Goal: Transaction & Acquisition: Obtain resource

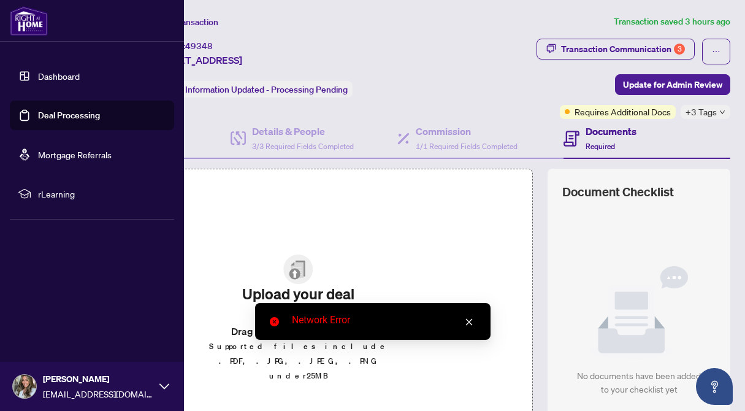
click at [38, 117] on link "Deal Processing" at bounding box center [69, 115] width 62 height 11
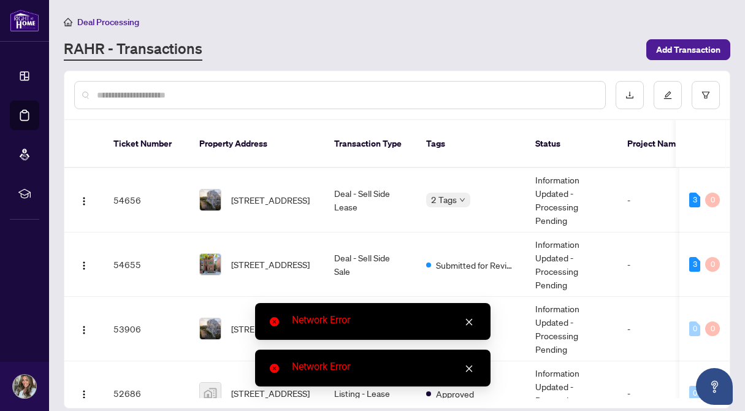
click at [470, 323] on icon "close" at bounding box center [469, 322] width 9 height 9
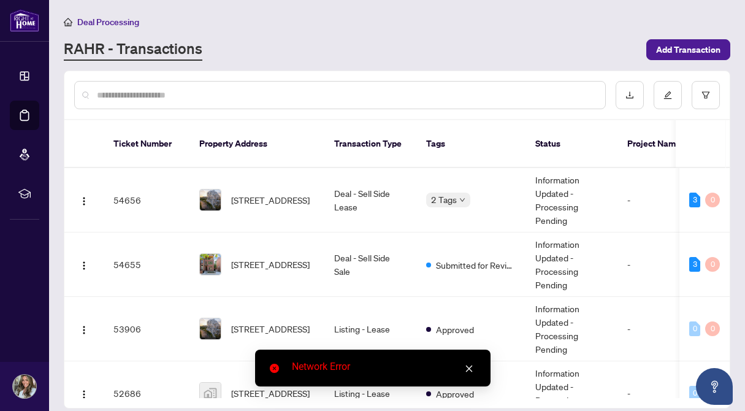
click at [472, 368] on icon "close" at bounding box center [469, 368] width 9 height 9
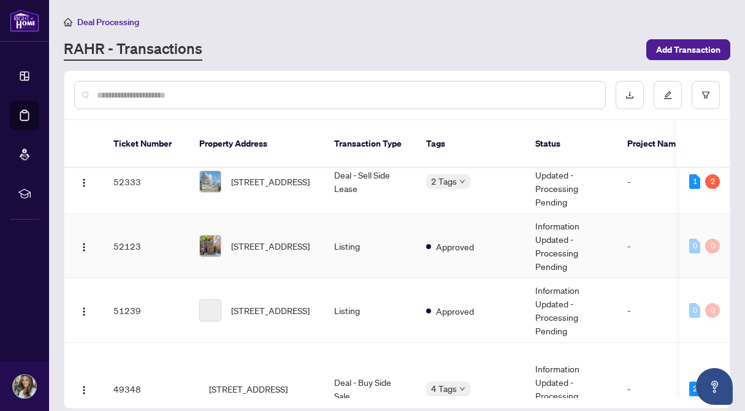
scroll to position [349, 0]
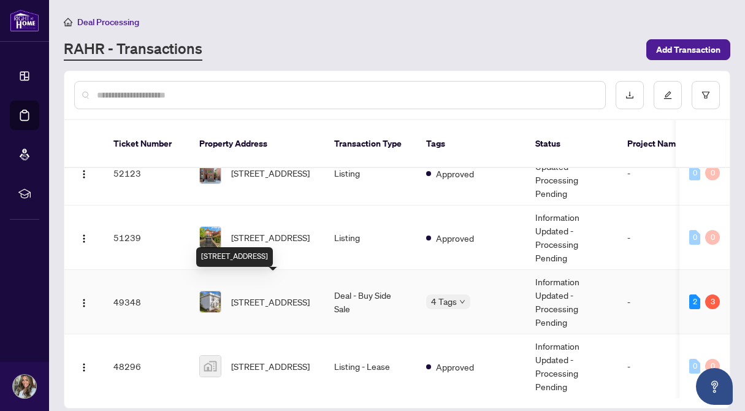
click at [309, 295] on span "[STREET_ADDRESS]" at bounding box center [270, 301] width 79 height 13
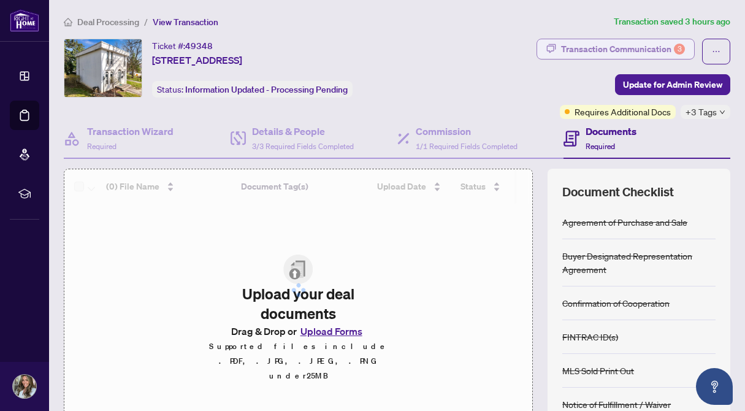
click at [615, 47] on div "Transaction Communication 3" at bounding box center [623, 49] width 124 height 20
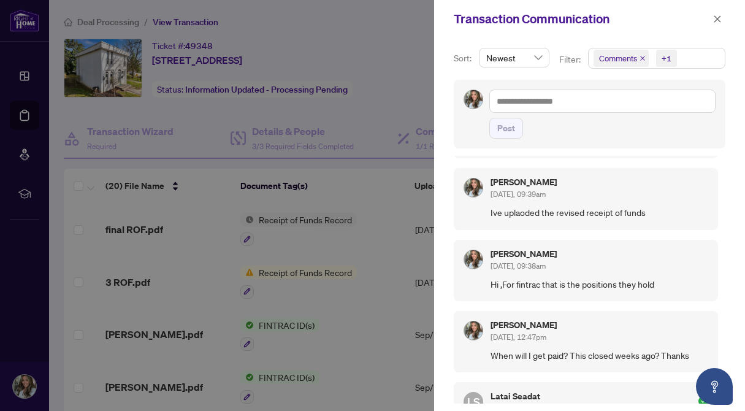
scroll to position [2158, 0]
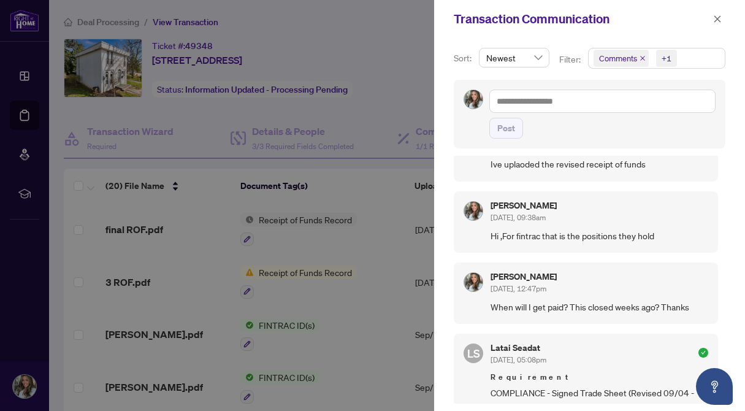
click at [623, 61] on span "Comments" at bounding box center [618, 58] width 38 height 12
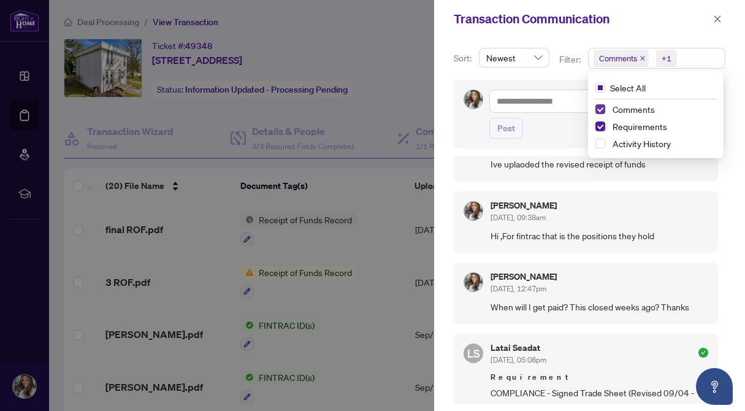
click at [601, 107] on span "Select Comments" at bounding box center [601, 109] width 10 height 10
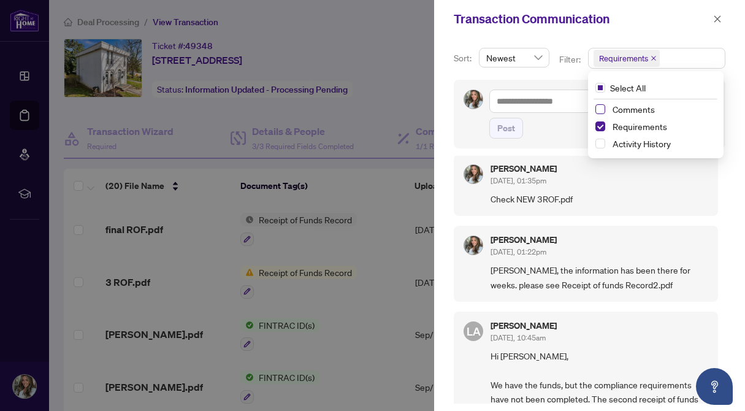
scroll to position [0, 0]
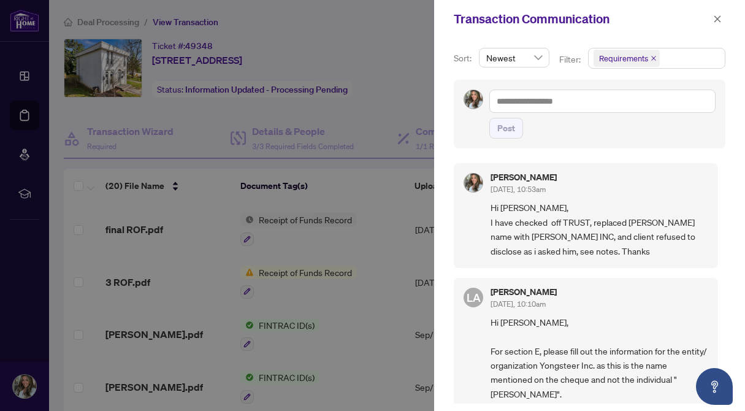
click at [625, 38] on div "Sort: Newest Filter: Requirements Select All Comments Requirements Activity His…" at bounding box center [589, 224] width 311 height 373
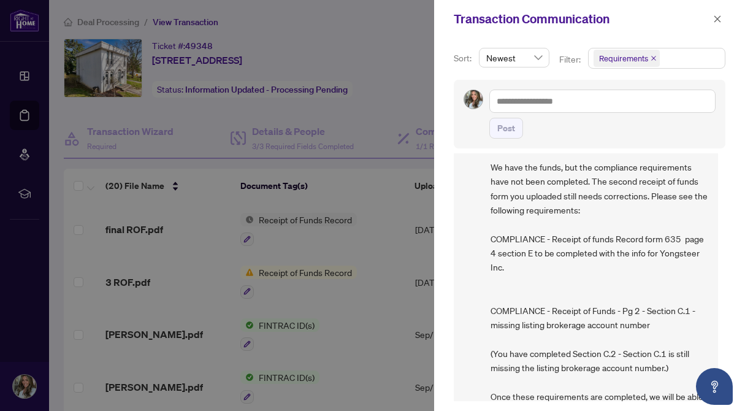
scroll to position [894, 0]
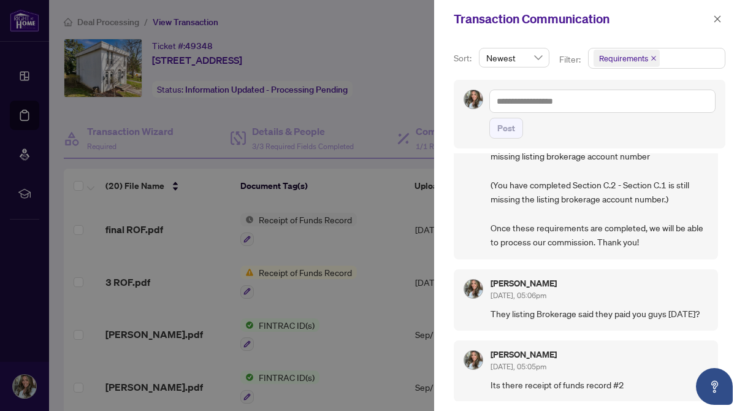
click at [535, 62] on span "Newest" at bounding box center [514, 57] width 56 height 18
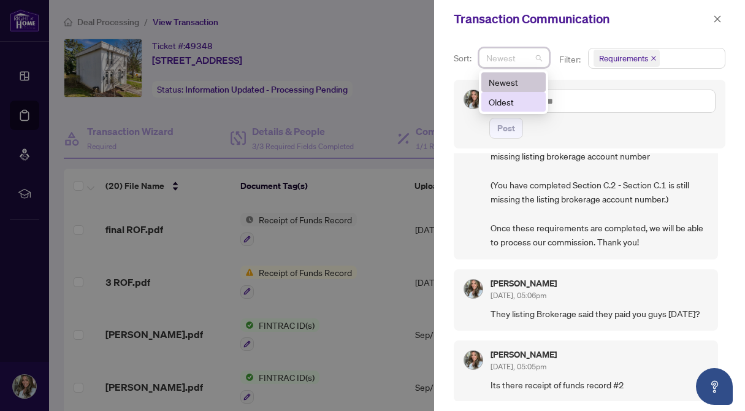
click at [529, 99] on div "Oldest" at bounding box center [514, 101] width 50 height 13
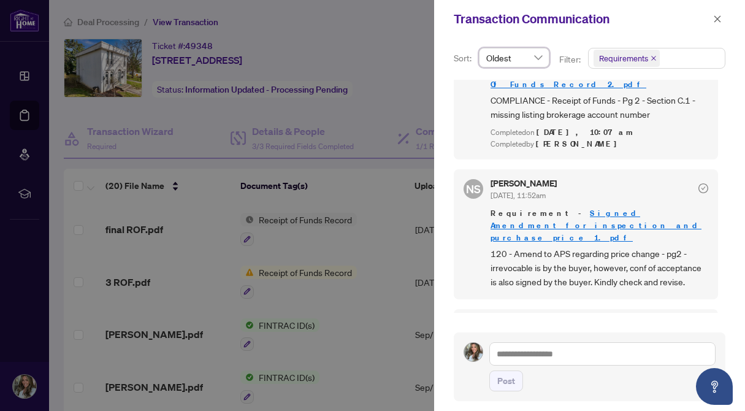
scroll to position [2174, 0]
drag, startPoint x: 548, startPoint y: 213, endPoint x: 542, endPoint y: 213, distance: 6.2
click at [542, 247] on span "120 - Amend to APS regarding price change - pg2 - irrevocable is by the buyer, …" at bounding box center [600, 268] width 218 height 43
click at [716, 18] on icon "close" at bounding box center [717, 19] width 9 height 9
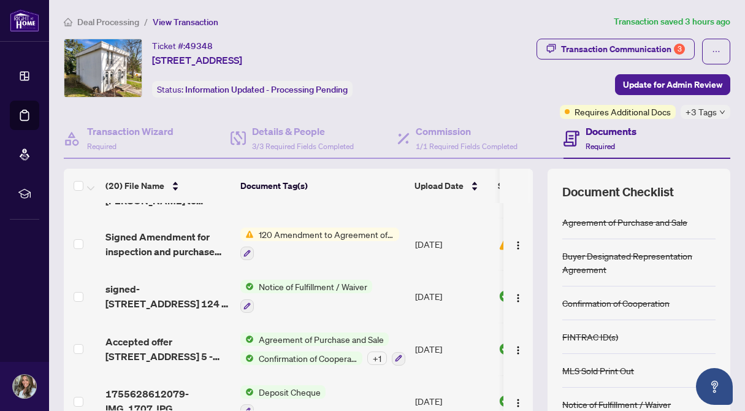
scroll to position [834, 0]
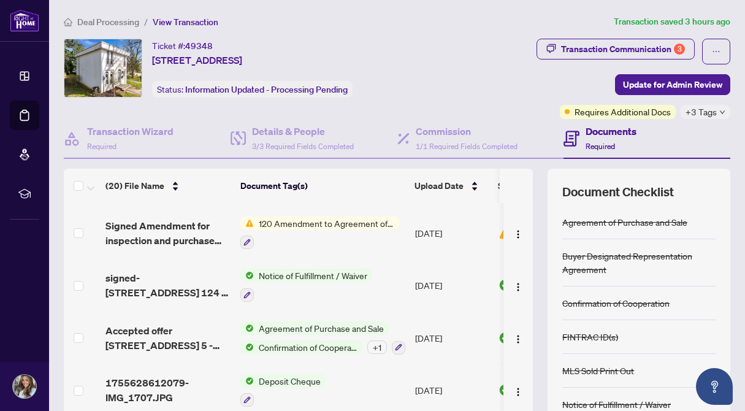
click at [307, 217] on span "120 Amendment to Agreement of Purchase and Sale" at bounding box center [326, 223] width 145 height 13
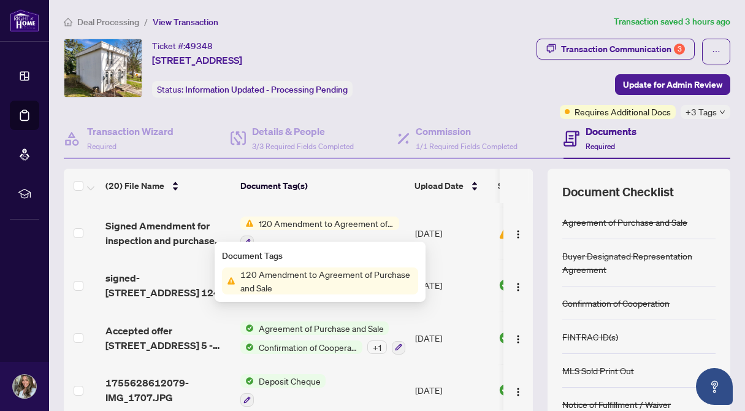
click at [299, 279] on span "120 Amendment to Agreement of Purchase and Sale" at bounding box center [327, 280] width 183 height 27
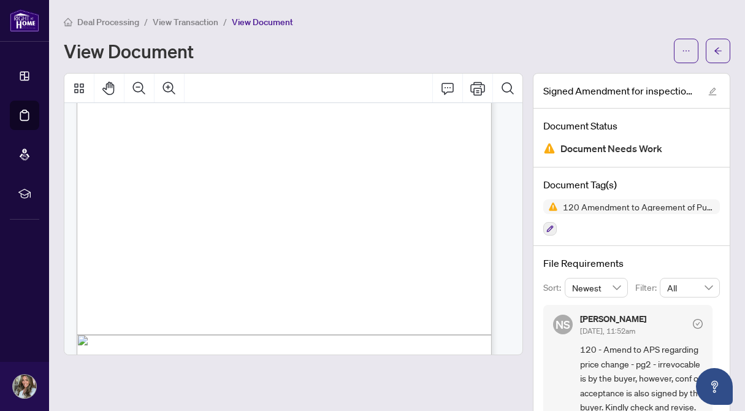
scroll to position [801, 0]
click at [683, 50] on icon "ellipsis" at bounding box center [686, 50] width 7 height 1
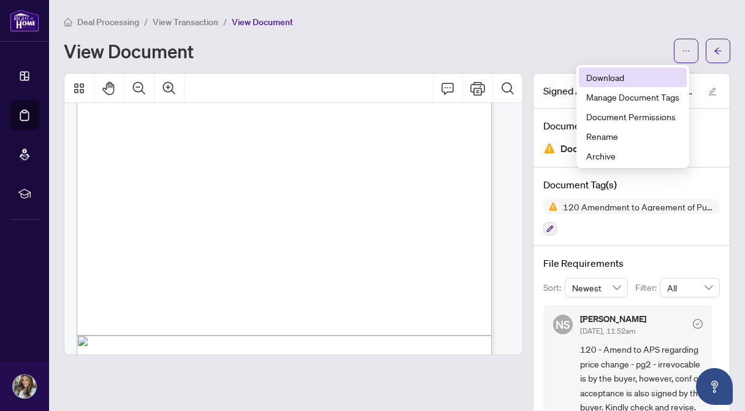
click at [598, 79] on span "Download" at bounding box center [632, 77] width 93 height 13
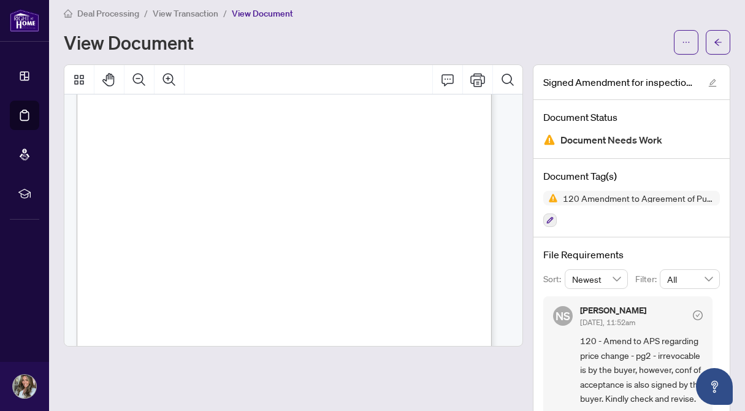
scroll to position [0, 0]
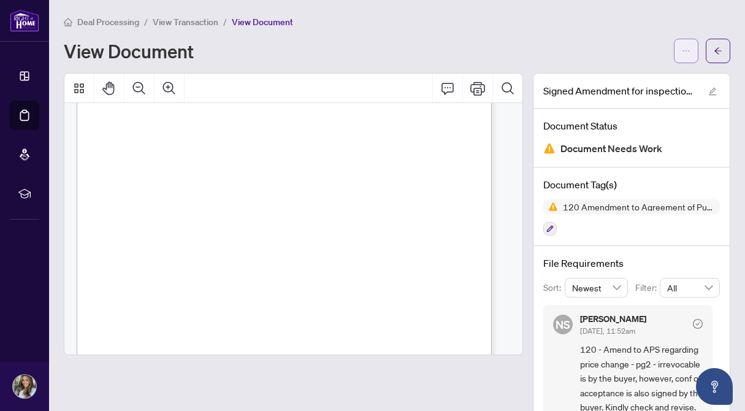
click at [682, 50] on icon "ellipsis" at bounding box center [686, 51] width 9 height 9
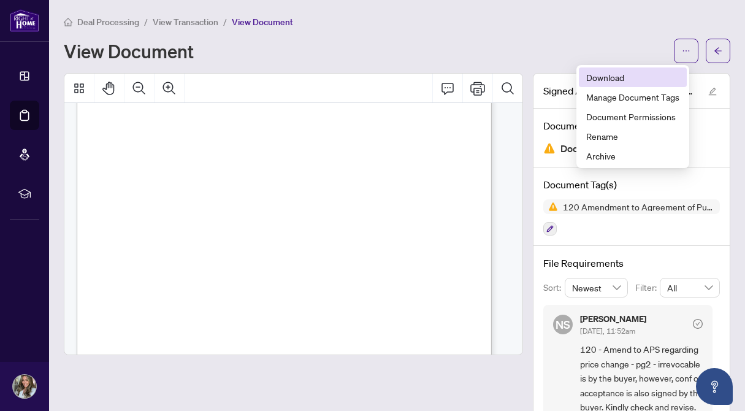
click at [627, 72] on span "Download" at bounding box center [632, 77] width 93 height 13
